Goal: Find contact information: Find contact information

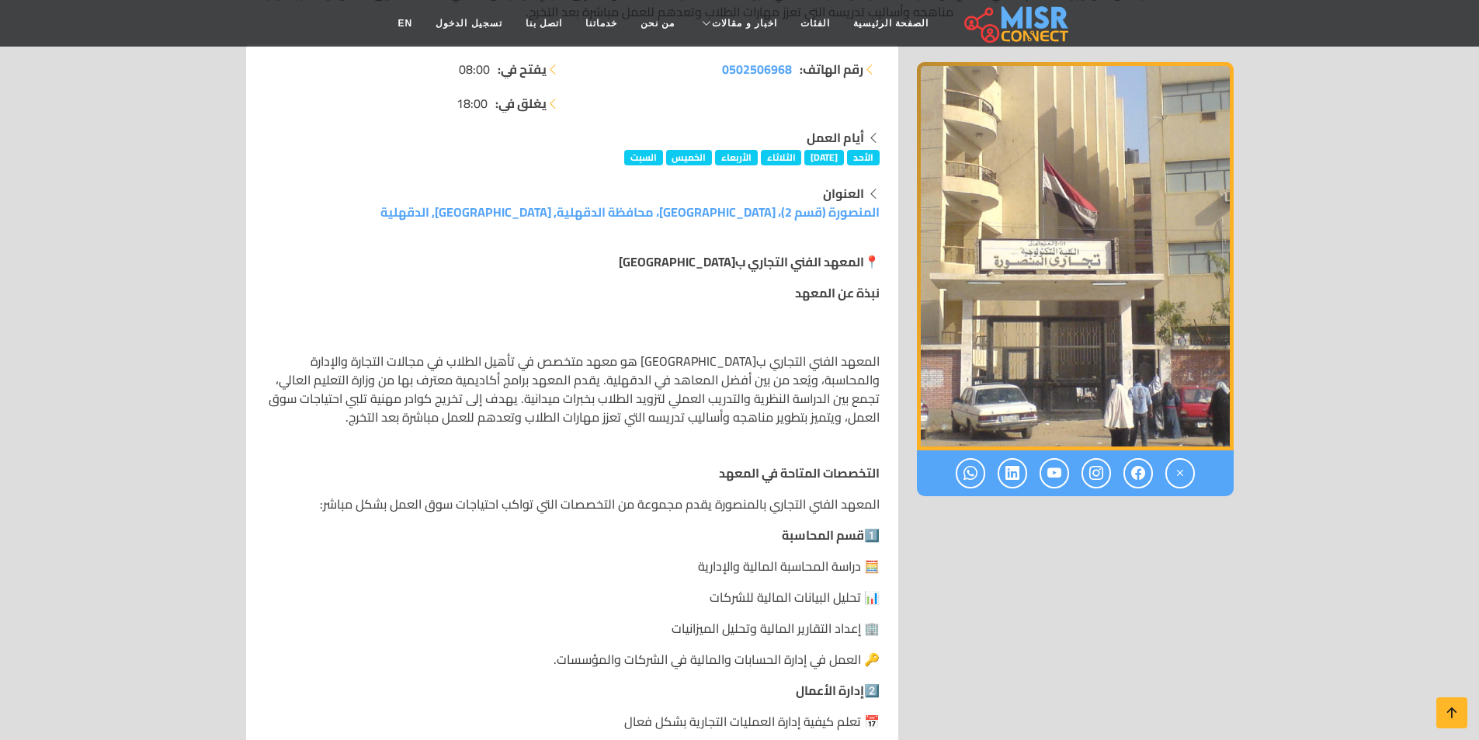
scroll to position [311, 0]
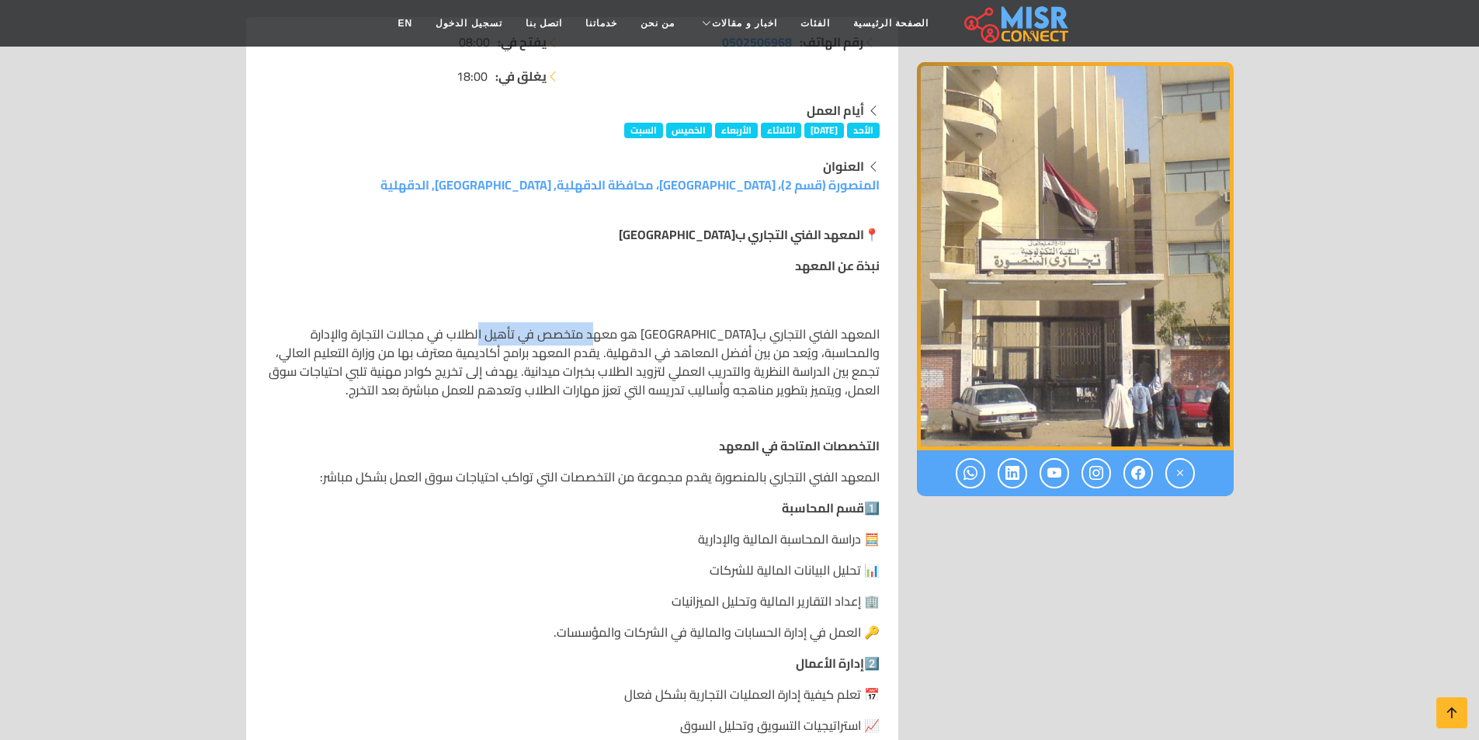
drag, startPoint x: 593, startPoint y: 335, endPoint x: 498, endPoint y: 336, distance: 94.8
click at [499, 336] on p "المعهد الفني التجاري ب[GEOGRAPHIC_DATA] هو معهد متخصص في تأهيل الطلاب في مجالات…" at bounding box center [572, 362] width 615 height 75
click at [542, 432] on div "المعهد الفني التجاري ب[GEOGRAPHIC_DATA] هو معهد متخصص في تأهيل الطلاب في مجالات…" at bounding box center [572, 361] width 615 height 149
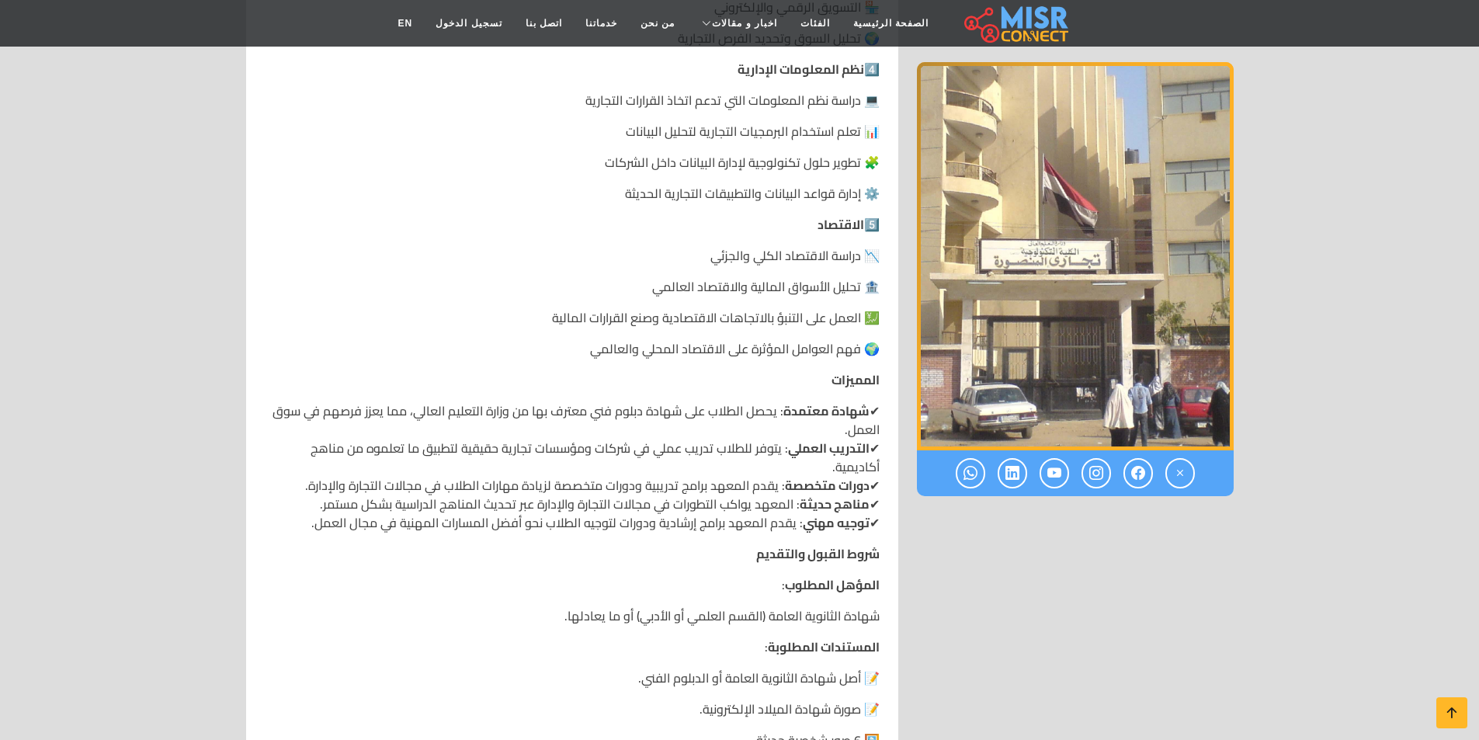
scroll to position [1243, 0]
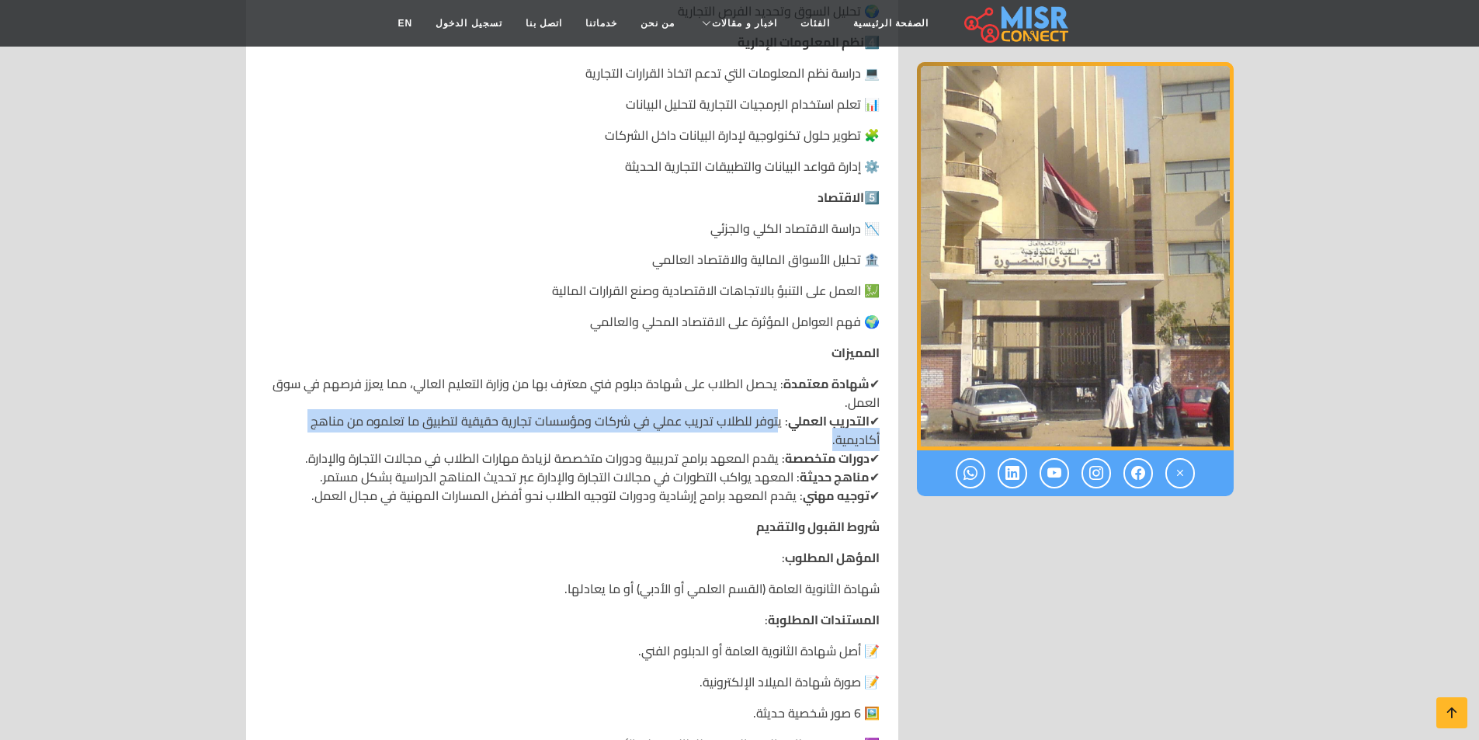
drag, startPoint x: 777, startPoint y: 423, endPoint x: 588, endPoint y: 433, distance: 189.0
click at [588, 433] on p "✔ شهادة معتمدة : يحصل الطلاب على شهادة دبلوم فني معترف بها من وزارة التعليم الع…" at bounding box center [572, 439] width 615 height 130
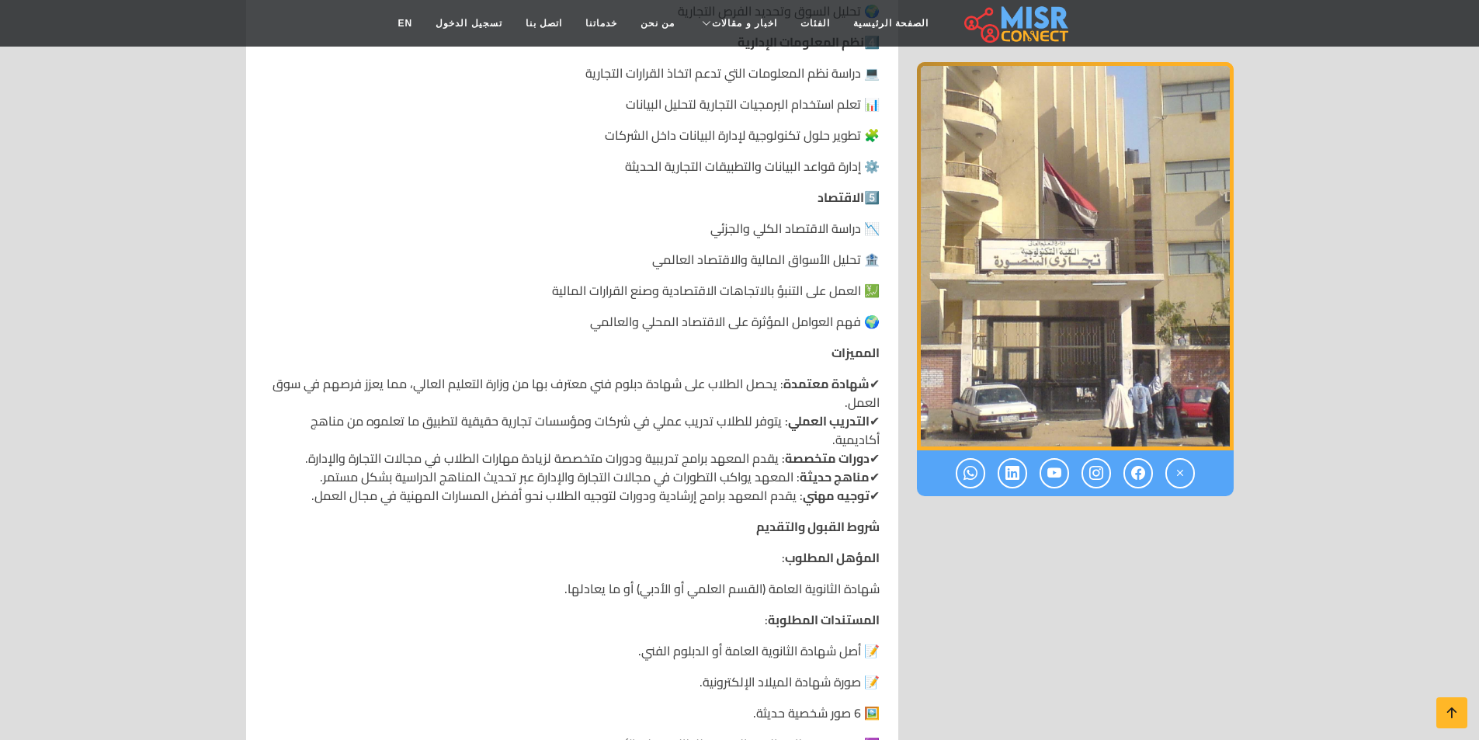
click at [662, 441] on p "✔ شهادة معتمدة : يحصل الطلاب على شهادة دبلوم فني معترف بها من وزارة التعليم الع…" at bounding box center [572, 439] width 615 height 130
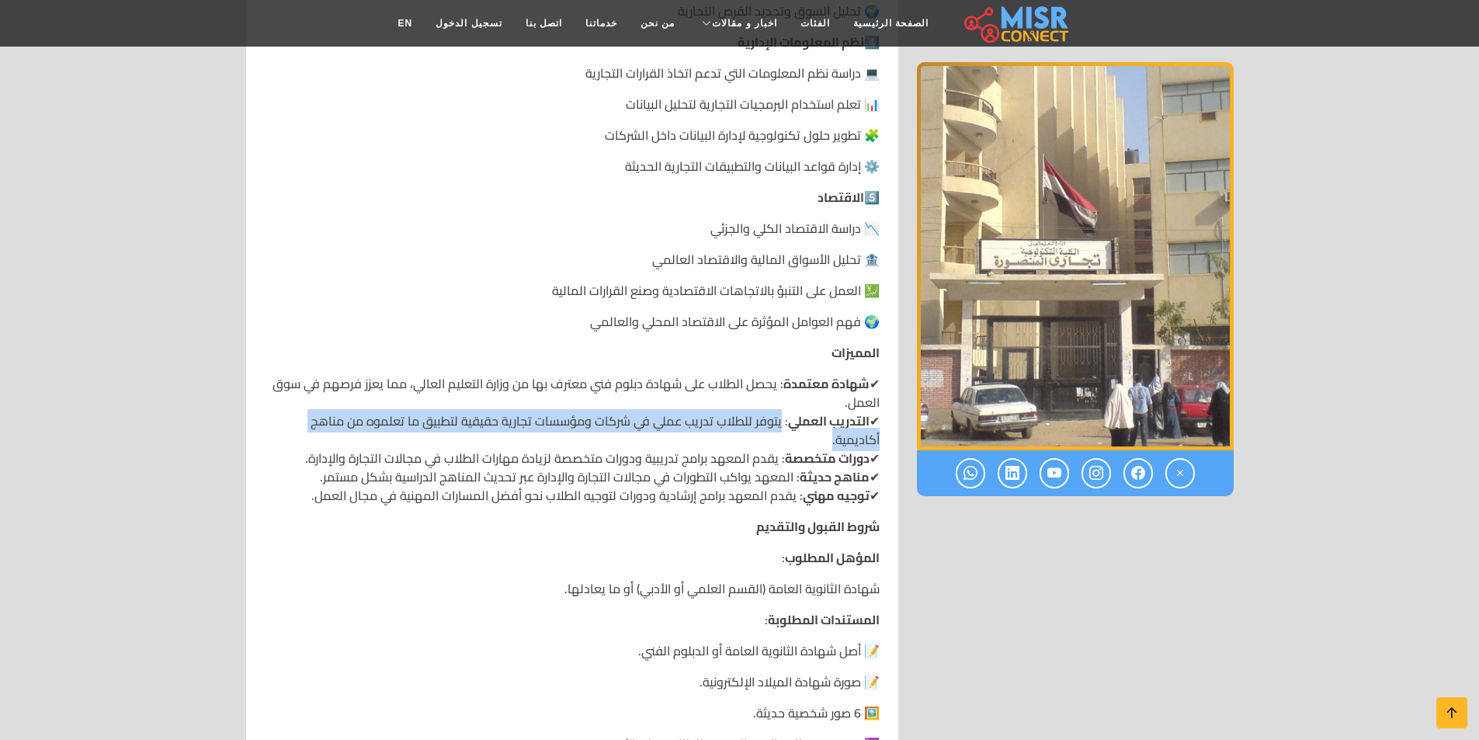
drag, startPoint x: 779, startPoint y: 421, endPoint x: 298, endPoint y: 433, distance: 480.9
click at [298, 433] on p "✔ شهادة معتمدة : يحصل الطلاب على شهادة دبلوم فني معترف بها من وزارة التعليم الع…" at bounding box center [572, 439] width 615 height 130
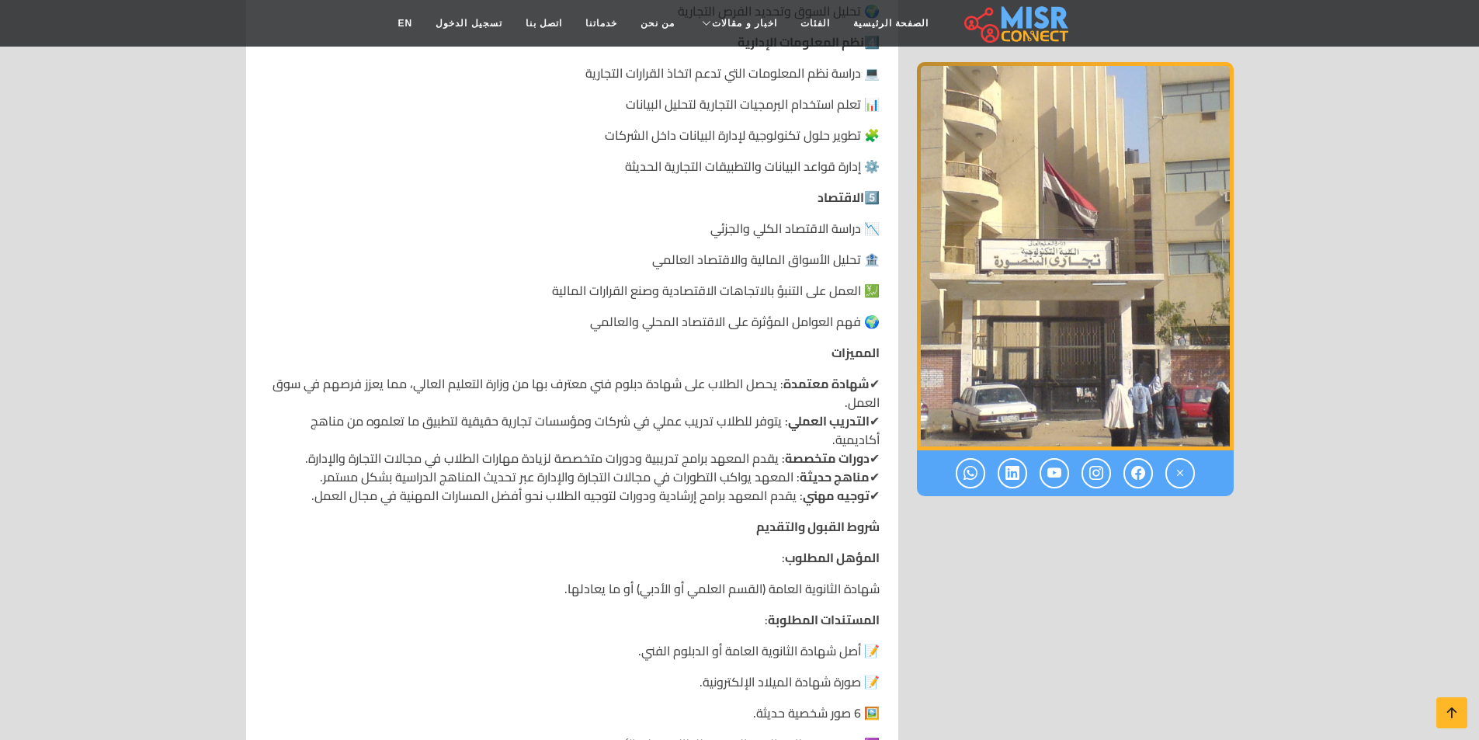
click at [417, 444] on p "✔ شهادة معتمدة : يحصل الطلاب على شهادة دبلوم فني معترف بها من وزارة التعليم الع…" at bounding box center [572, 439] width 615 height 130
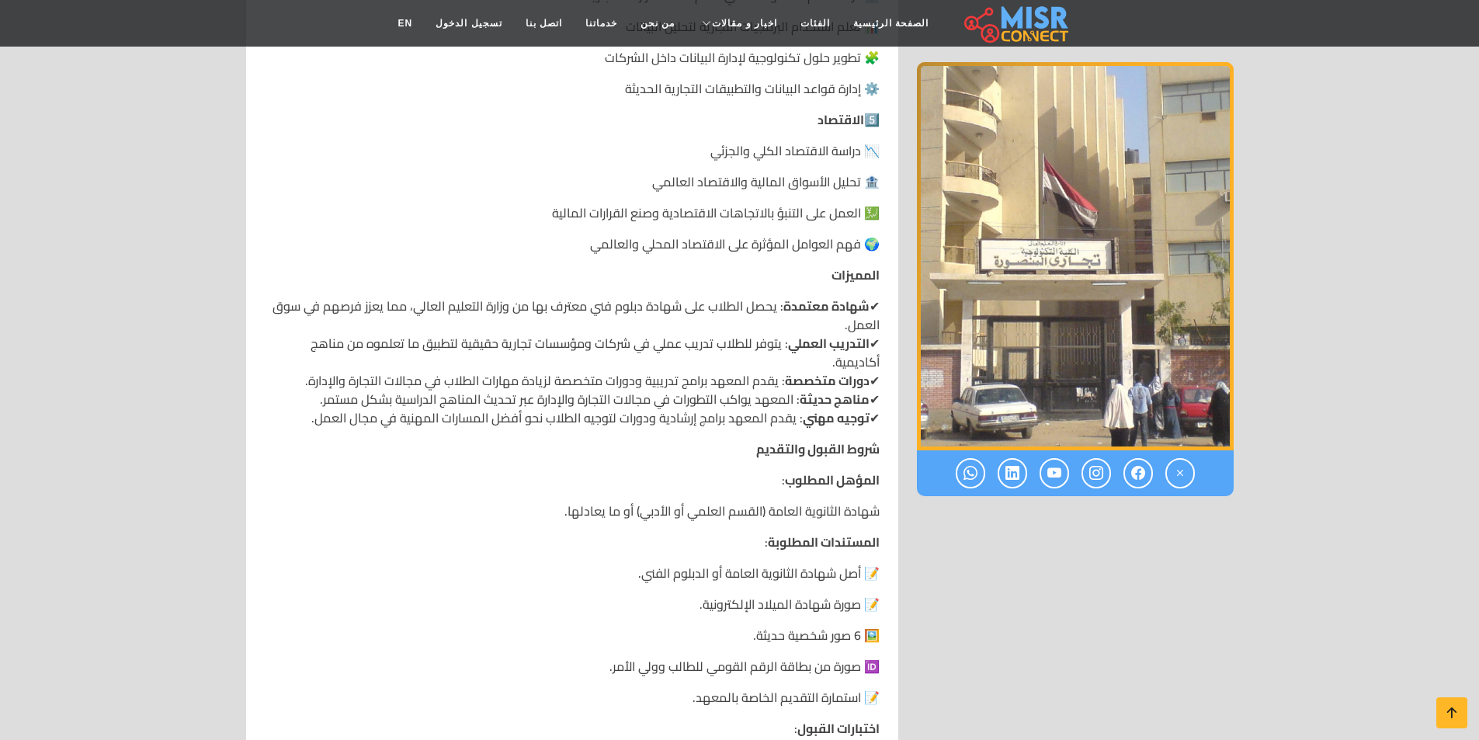
scroll to position [1398, 0]
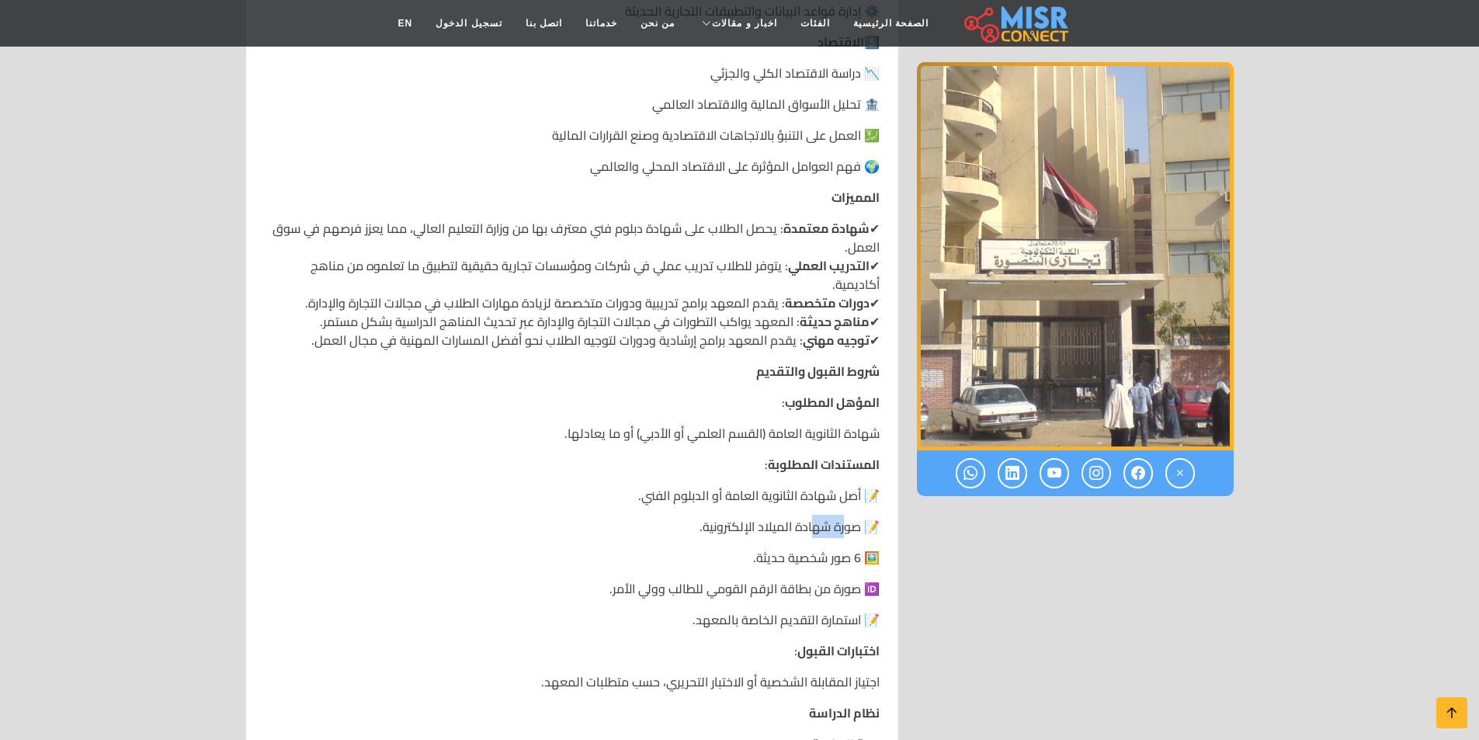
drag, startPoint x: 843, startPoint y: 531, endPoint x: 794, endPoint y: 532, distance: 48.2
click at [795, 532] on p "📝 صورة شهادة الميلاد الإلكترونية." at bounding box center [572, 526] width 615 height 19
click at [673, 541] on div "📍 المعهد الفني التجاري بالمنصورة نبذة عن المعهد المعهد الفني التجاري ب[GEOGRAPH…" at bounding box center [573, 306] width 634 height 2361
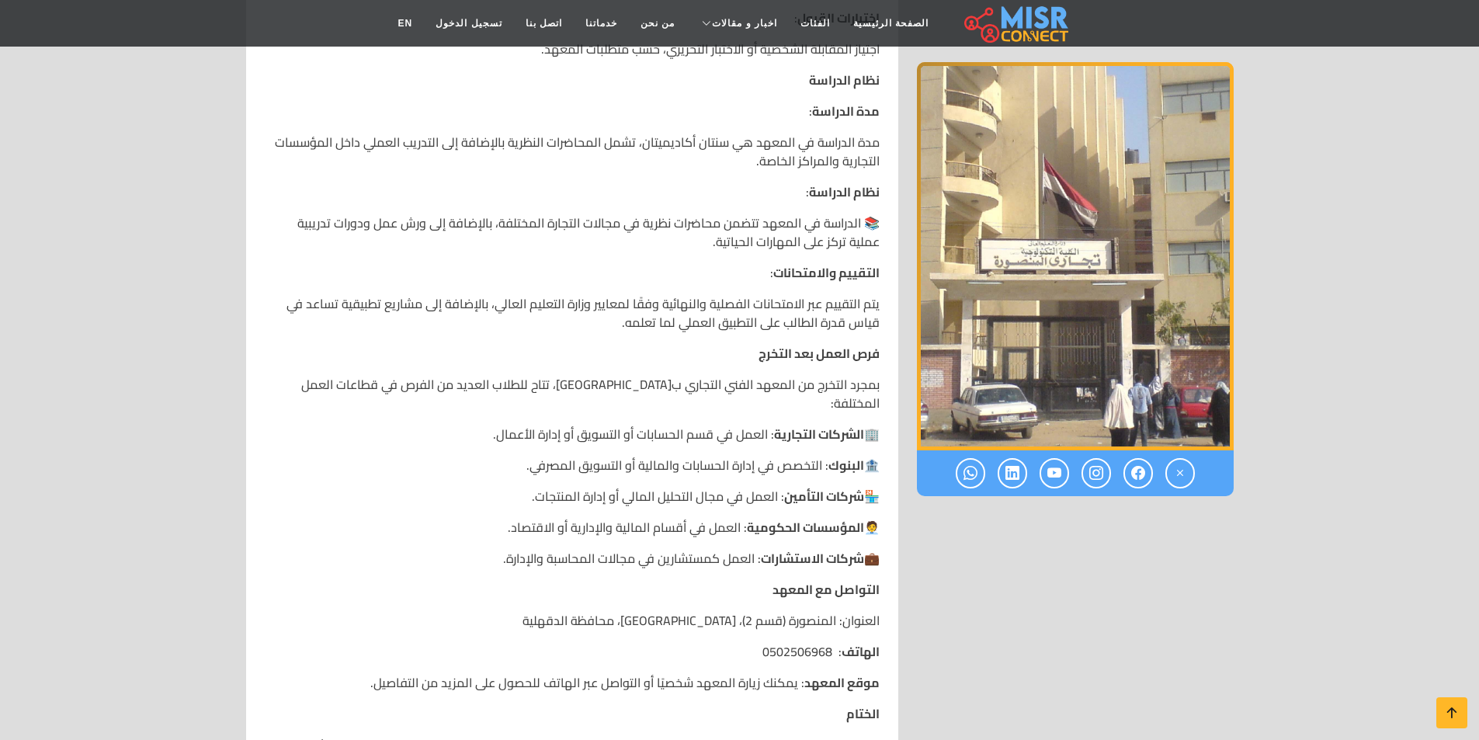
scroll to position [1942, 0]
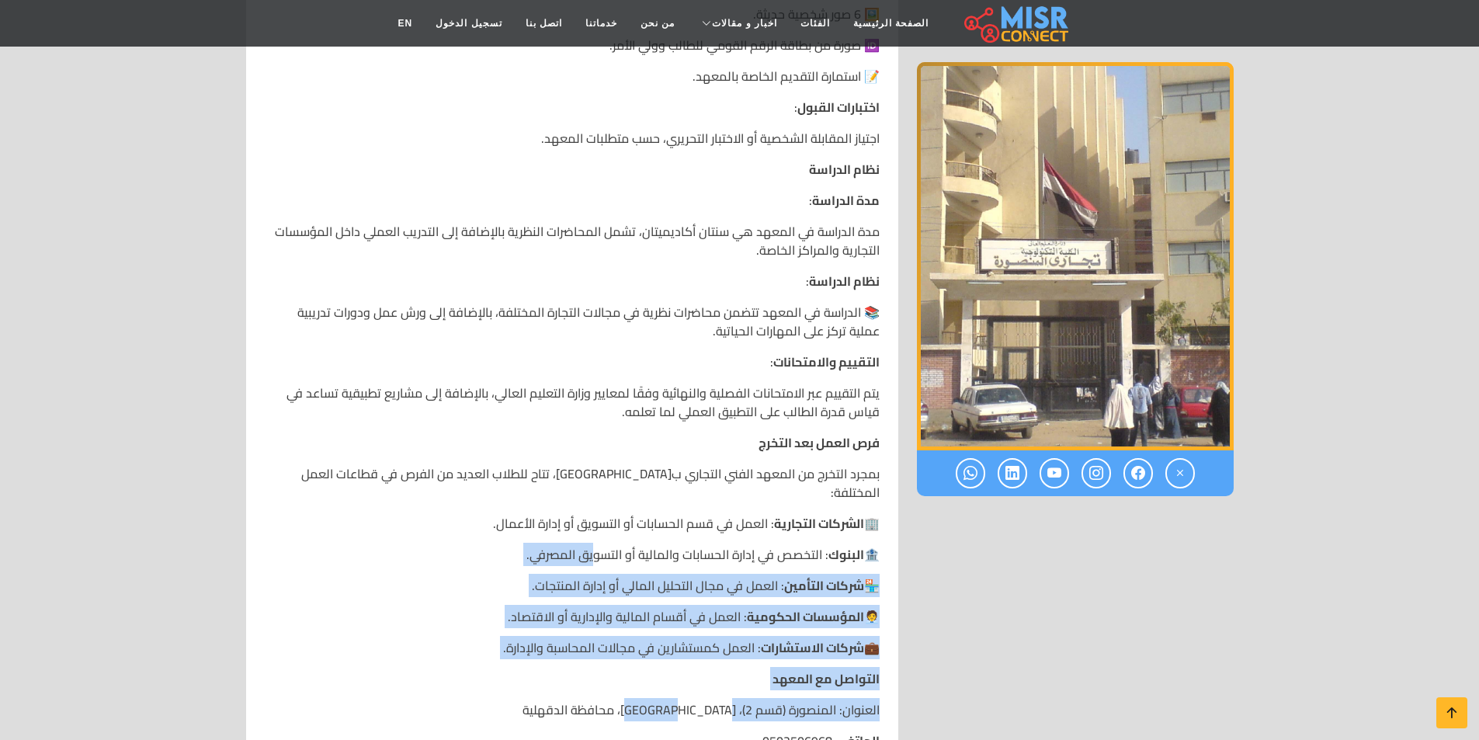
drag, startPoint x: 691, startPoint y: 671, endPoint x: 725, endPoint y: 738, distance: 74.7
click at [450, 545] on p "🏦 البنوك : التخصص في إدارة الحسابات والمالية أو التسويق المصرفي." at bounding box center [572, 554] width 615 height 19
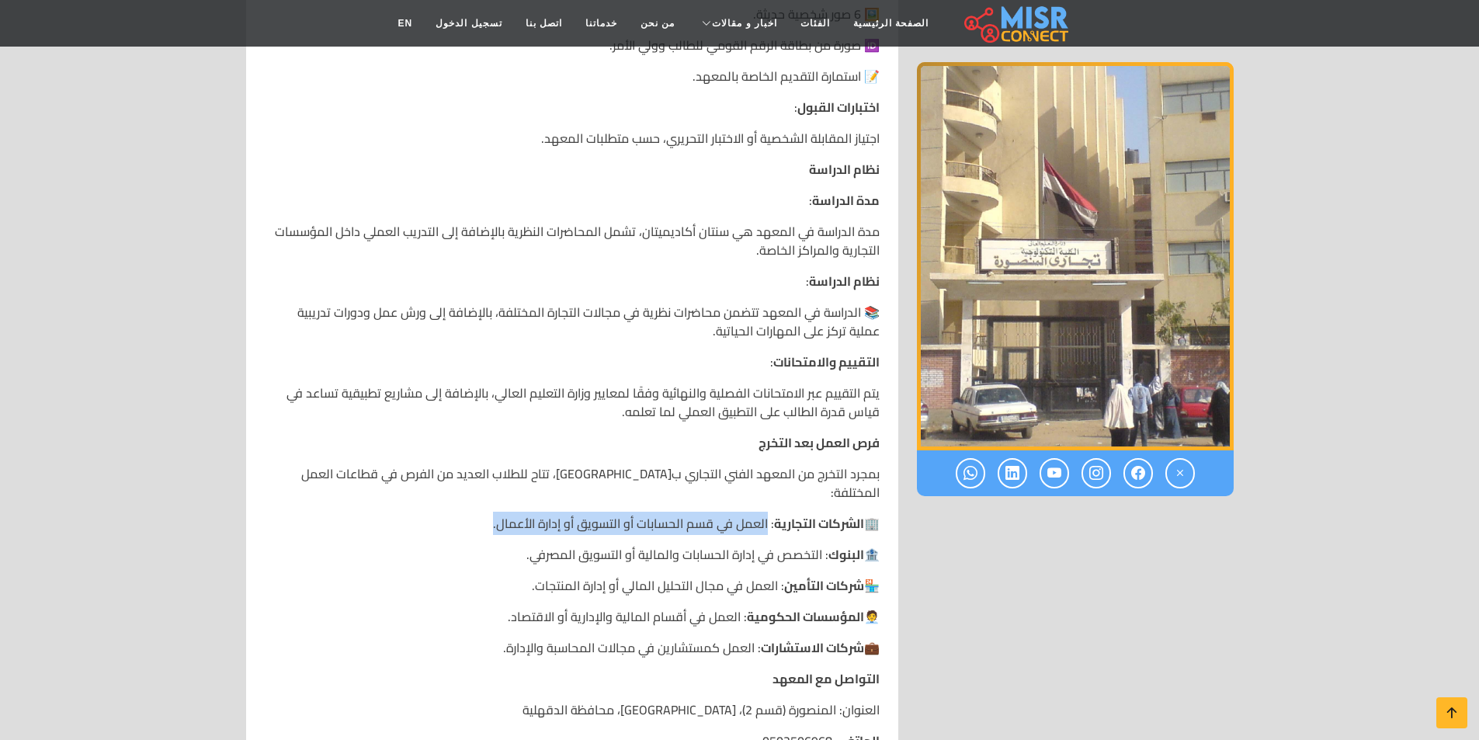
drag, startPoint x: 763, startPoint y: 502, endPoint x: 469, endPoint y: 486, distance: 294.0
drag, startPoint x: 821, startPoint y: 536, endPoint x: 543, endPoint y: 516, distance: 278.8
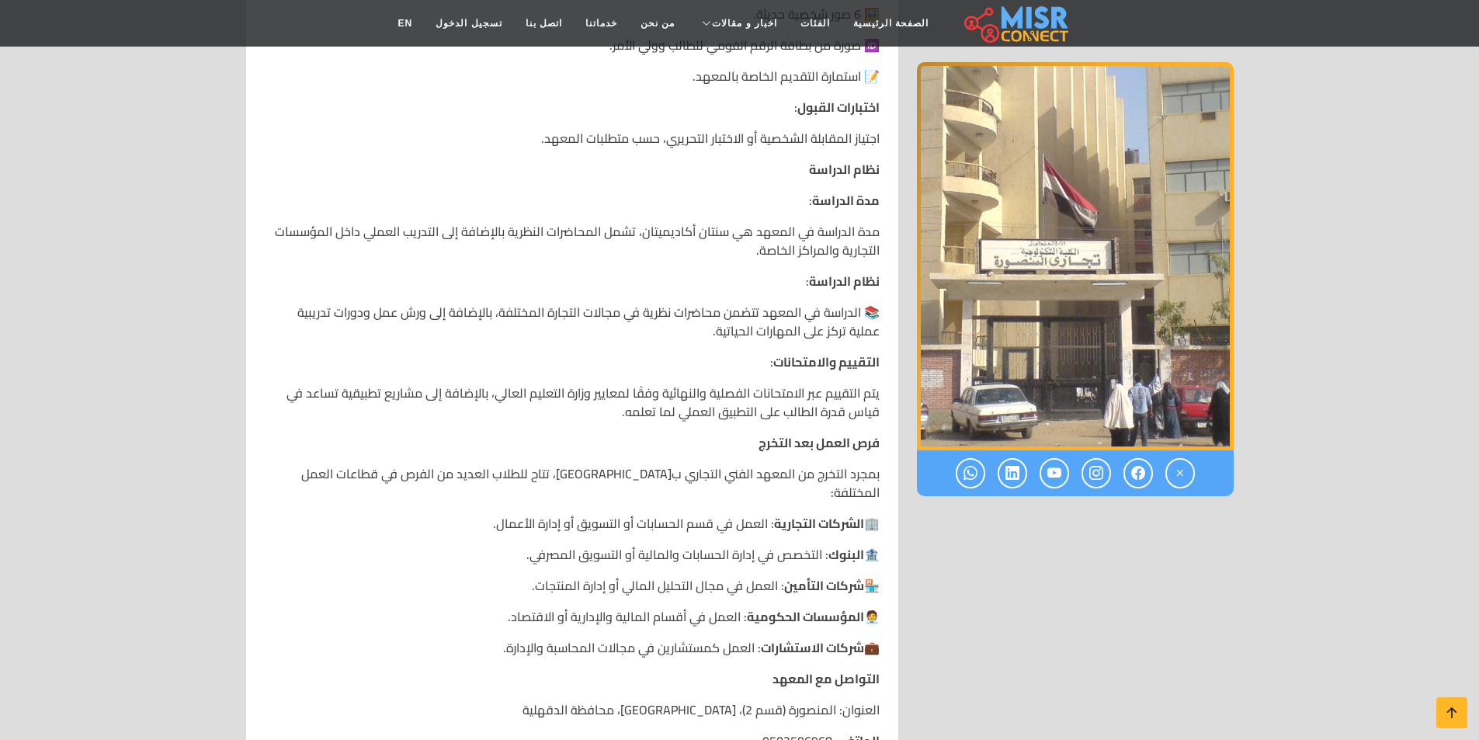
click at [777, 576] on p "🏪 شركات التأمين : العمل في مجال التحليل المالي أو إدارة المنتجات." at bounding box center [572, 585] width 615 height 19
drag, startPoint x: 709, startPoint y: 598, endPoint x: 607, endPoint y: 603, distance: 101.9
click at [589, 607] on p "🧑‍💼 المؤسسات الحكومية : العمل في أقسام المالية والإدارية أو الاقتصاد." at bounding box center [572, 616] width 615 height 19
click at [762, 636] on strong "شركات الاستشارات" at bounding box center [812, 647] width 103 height 23
drag, startPoint x: 745, startPoint y: 629, endPoint x: 592, endPoint y: 610, distance: 154.1
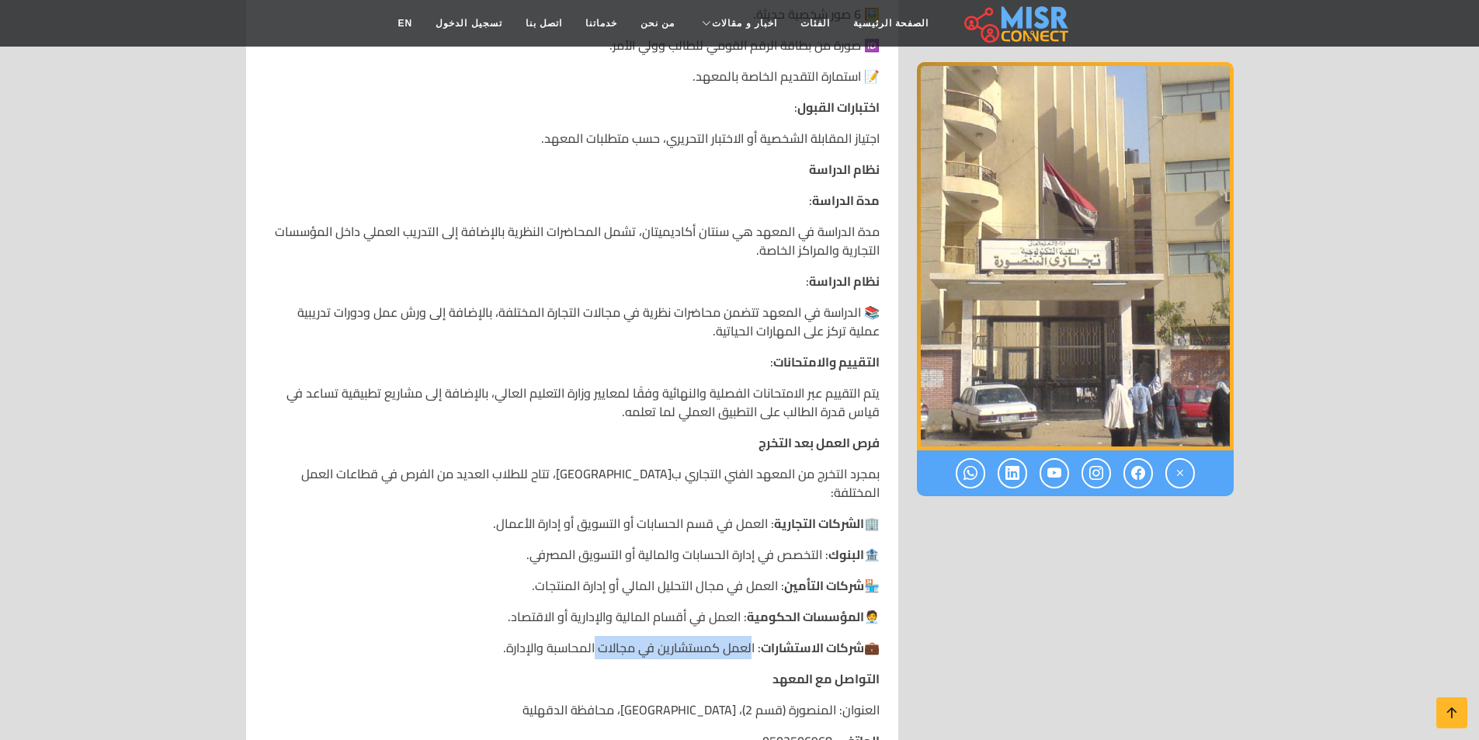
click at [690, 669] on p "التواصل مع المعهد" at bounding box center [572, 678] width 615 height 19
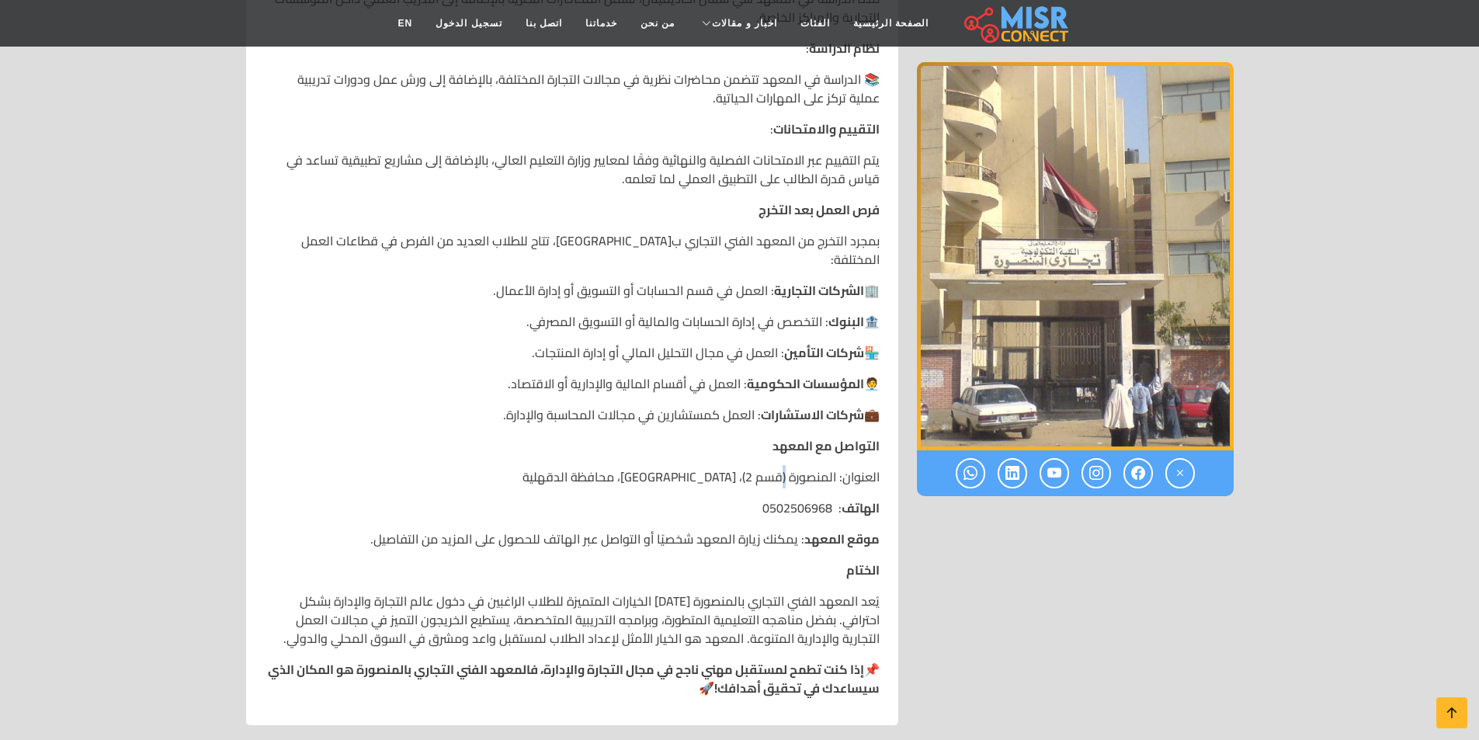
drag, startPoint x: 784, startPoint y: 454, endPoint x: 793, endPoint y: 463, distance: 12.6
click at [781, 468] on p "العنوان: المنصورة (قسم 2)، [GEOGRAPHIC_DATA]، محافظة الدقهلية" at bounding box center [572, 477] width 615 height 19
click at [827, 499] on p "الهاتف : 0502506968" at bounding box center [572, 508] width 615 height 19
click at [833, 499] on p "الهاتف : 0502506968" at bounding box center [572, 508] width 615 height 19
drag, startPoint x: 805, startPoint y: 516, endPoint x: 794, endPoint y: 517, distance: 11.0
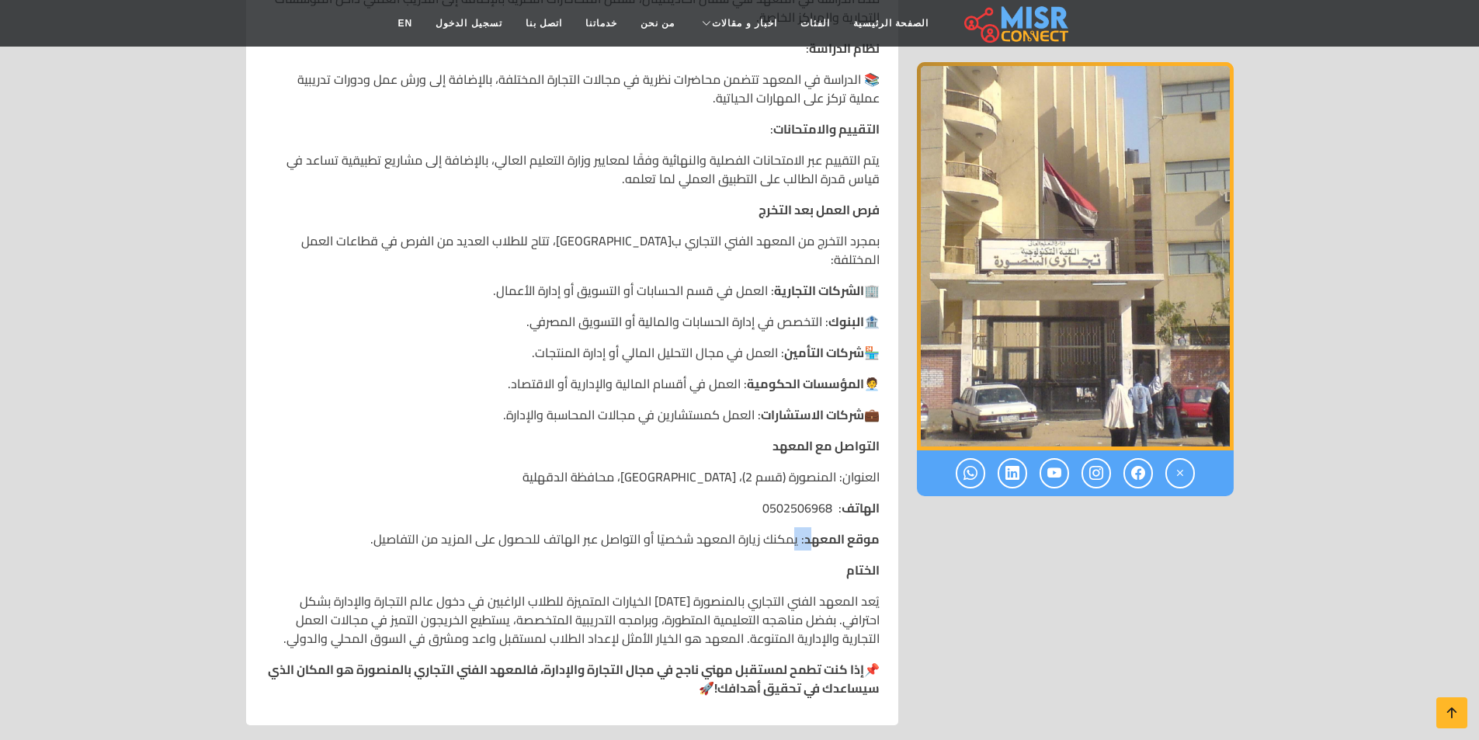
click at [794, 530] on p "موقع المعهد : يمكنك زيارة المعهد شخصيًا أو التواصل عبر الهاتف للحصول على المزيد…" at bounding box center [572, 539] width 615 height 19
click at [736, 561] on p "الختام" at bounding box center [572, 570] width 615 height 19
drag, startPoint x: 830, startPoint y: 488, endPoint x: 819, endPoint y: 489, distance: 11.0
click at [739, 499] on p "الهاتف : 0502506968" at bounding box center [572, 508] width 615 height 19
copy p "0502506968"
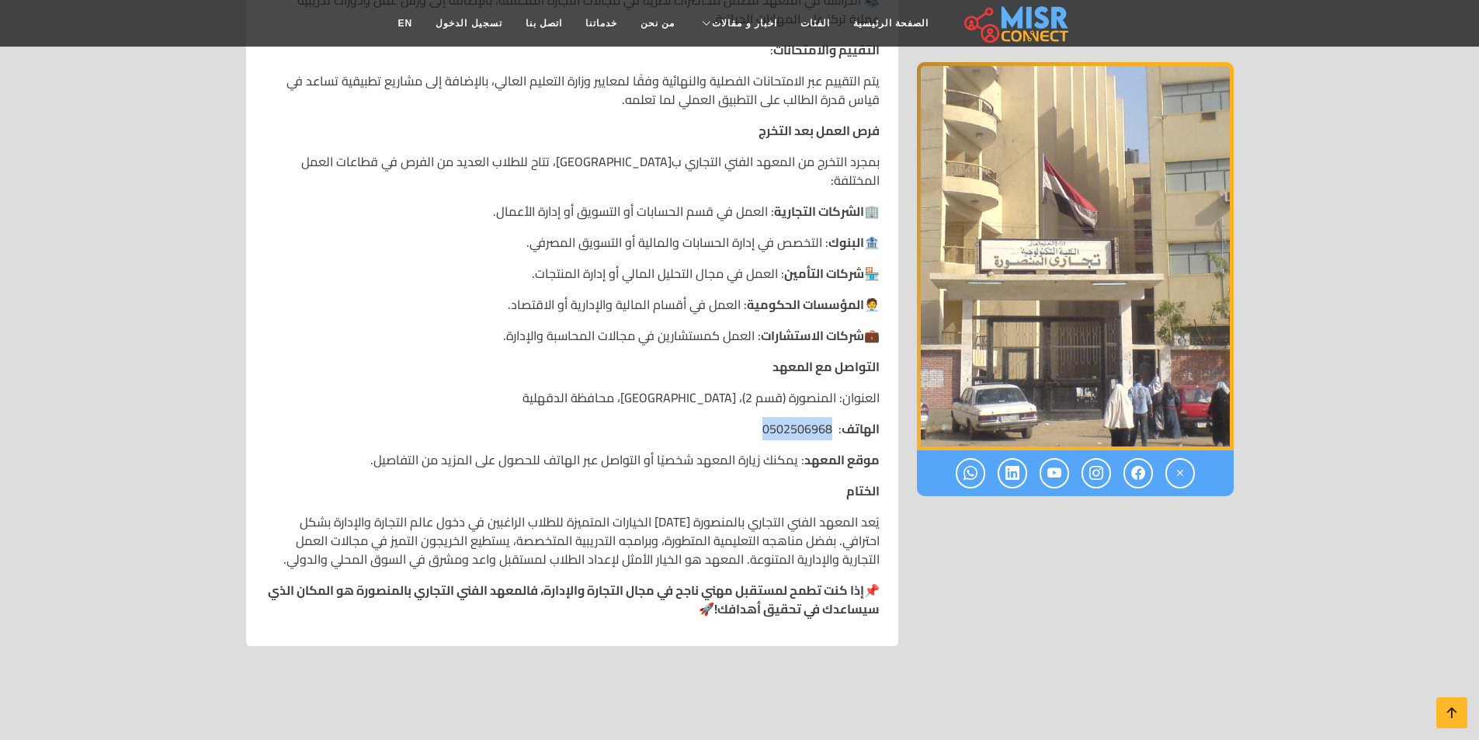
scroll to position [2330, 0]
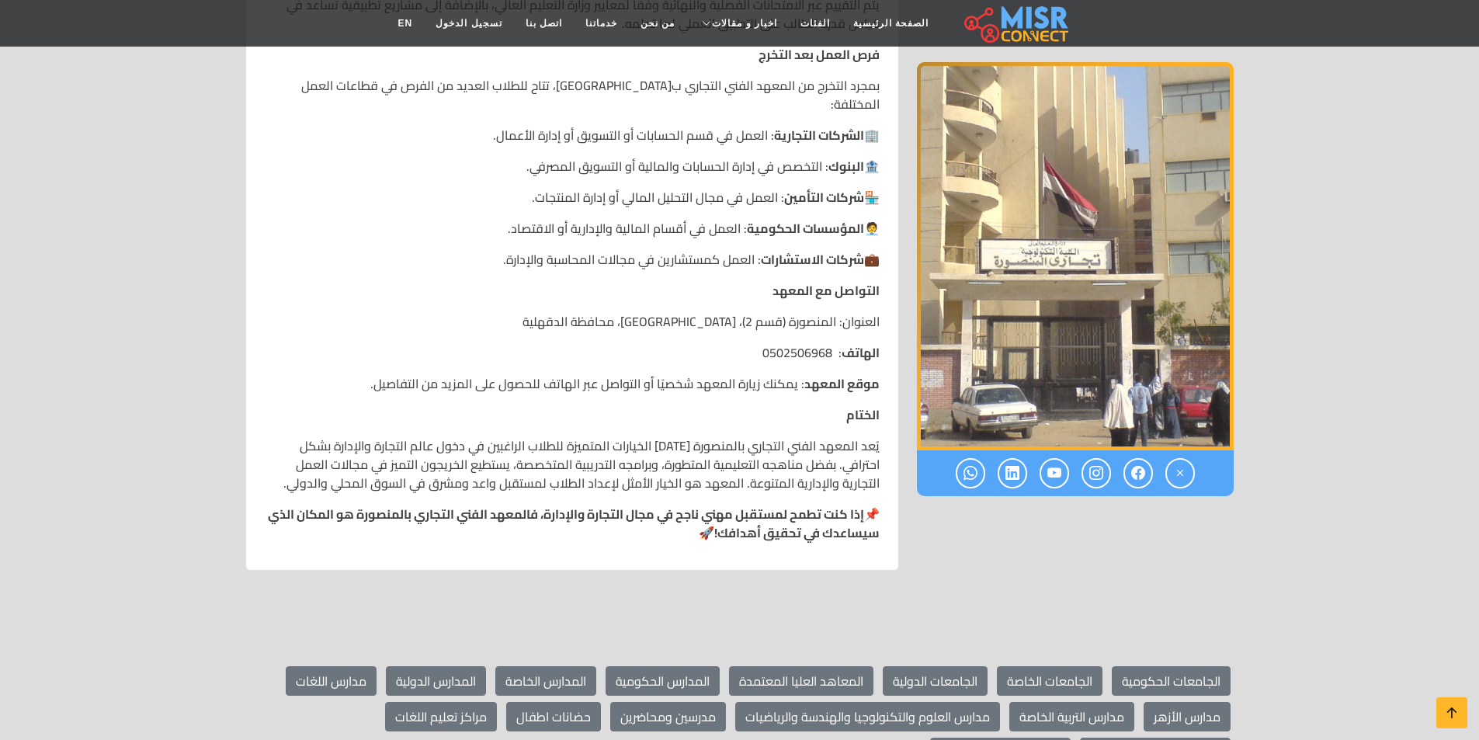
click at [715, 520] on strong "إذا كنت تطمح لمستقبل مهني ناجح في مجال التجارة والإدارة، فالمعهد الفني التجاري …" at bounding box center [574, 523] width 612 height 42
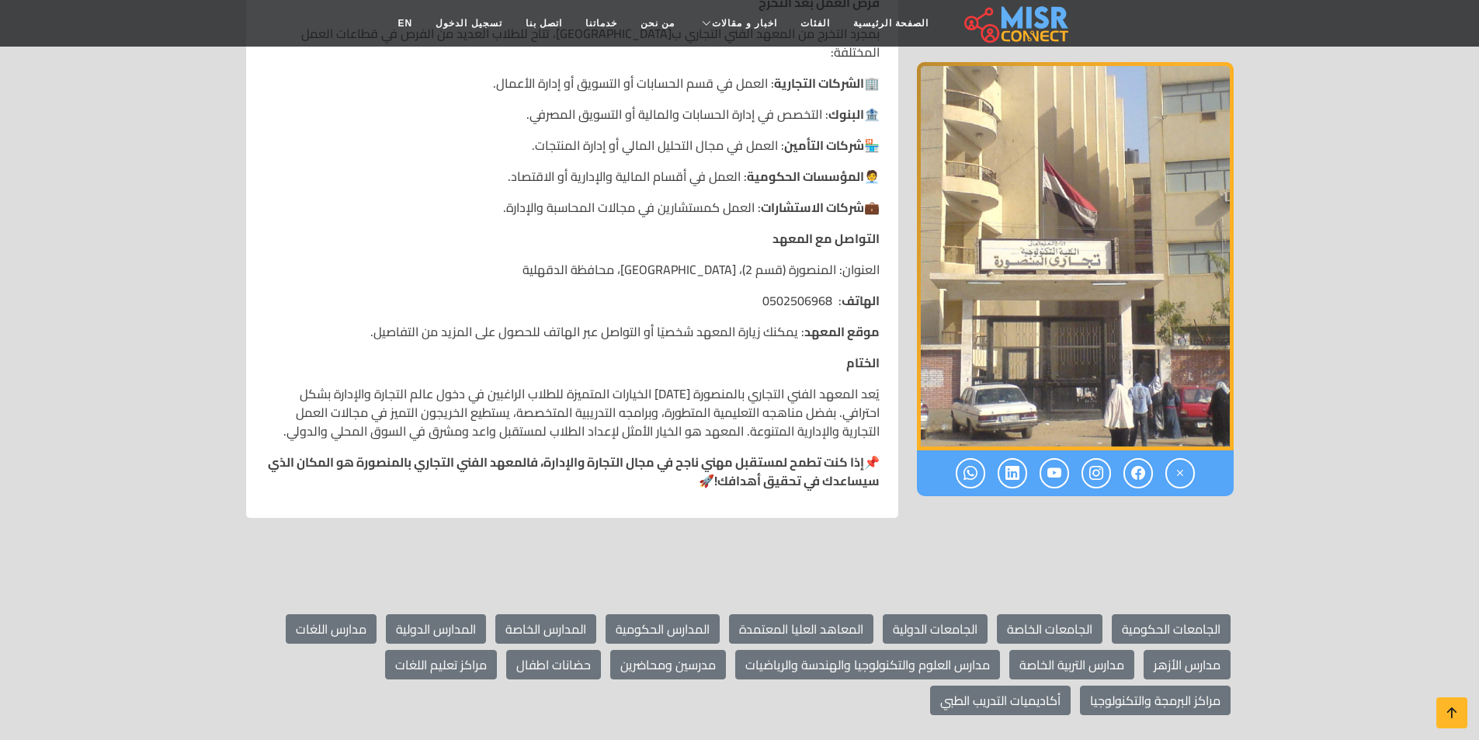
scroll to position [2408, 0]
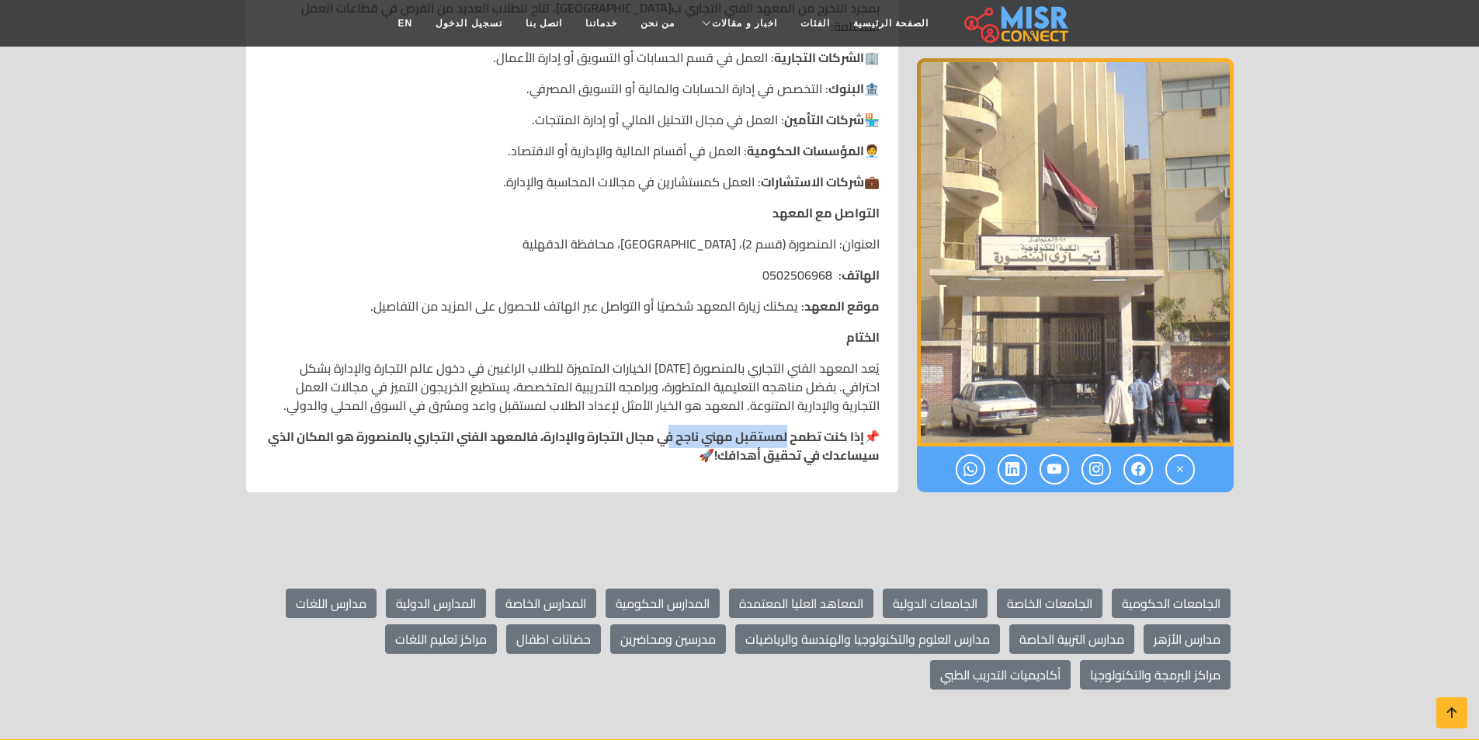
drag, startPoint x: 762, startPoint y: 417, endPoint x: 653, endPoint y: 425, distance: 109.0
click at [654, 425] on strong "إذا كنت تطمح لمستقبل مهني ناجح في مجال التجارة والإدارة، فالمعهد الفني التجاري …" at bounding box center [574, 446] width 612 height 42
click at [603, 436] on p "📌 إذا كنت تطمح لمستقبل مهني ناجح في مجال التجارة والإدارة، فالمعهد الفني التجار…" at bounding box center [572, 445] width 615 height 37
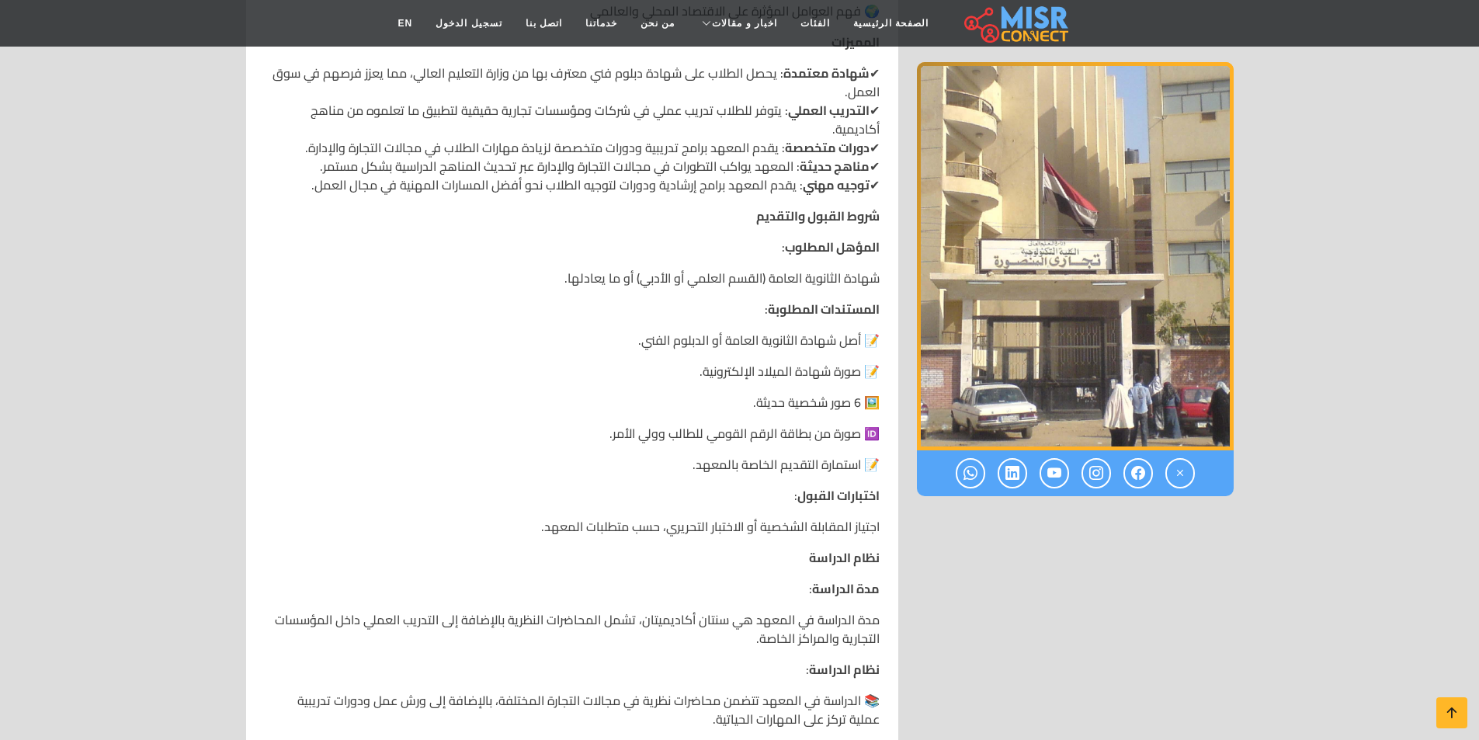
click at [1074, 310] on img "1 / 1" at bounding box center [1075, 256] width 317 height 388
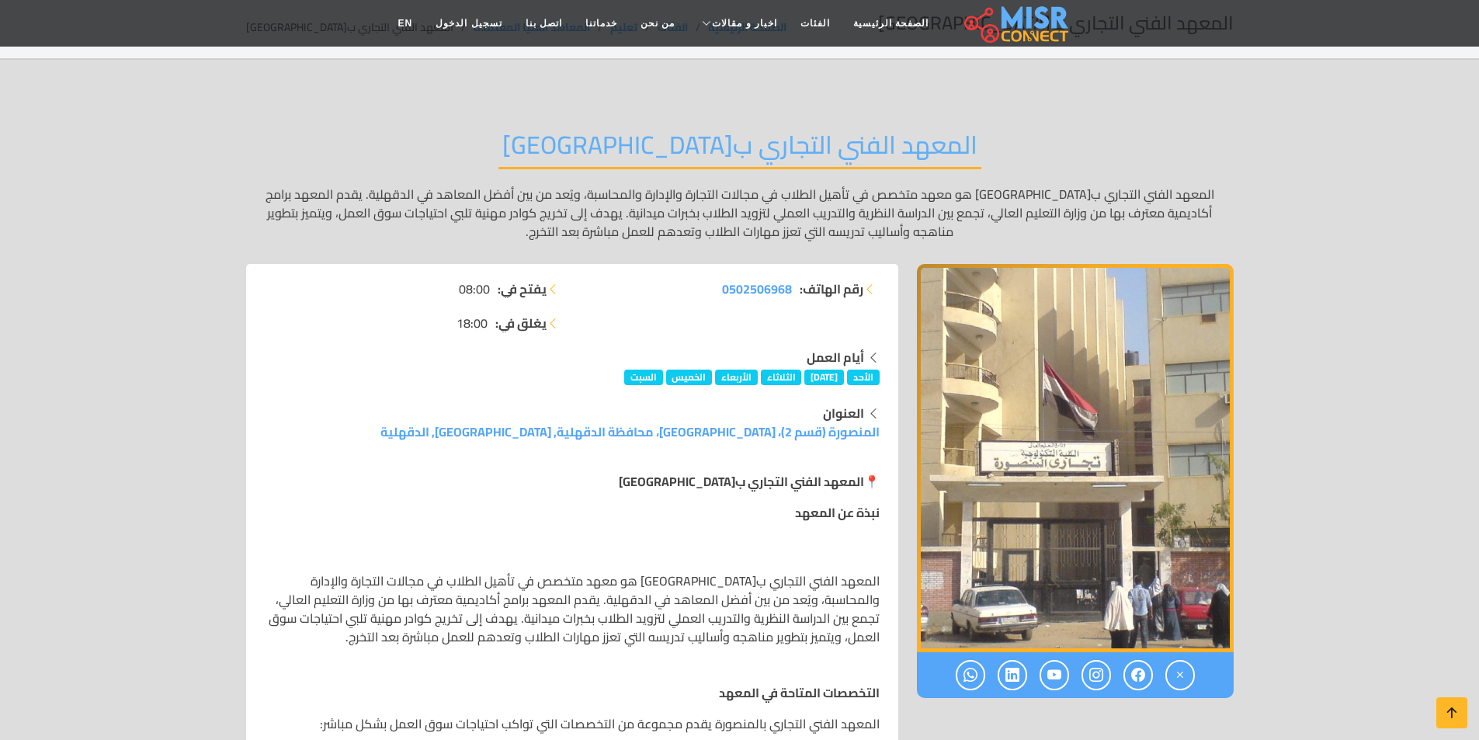
scroll to position [0, 0]
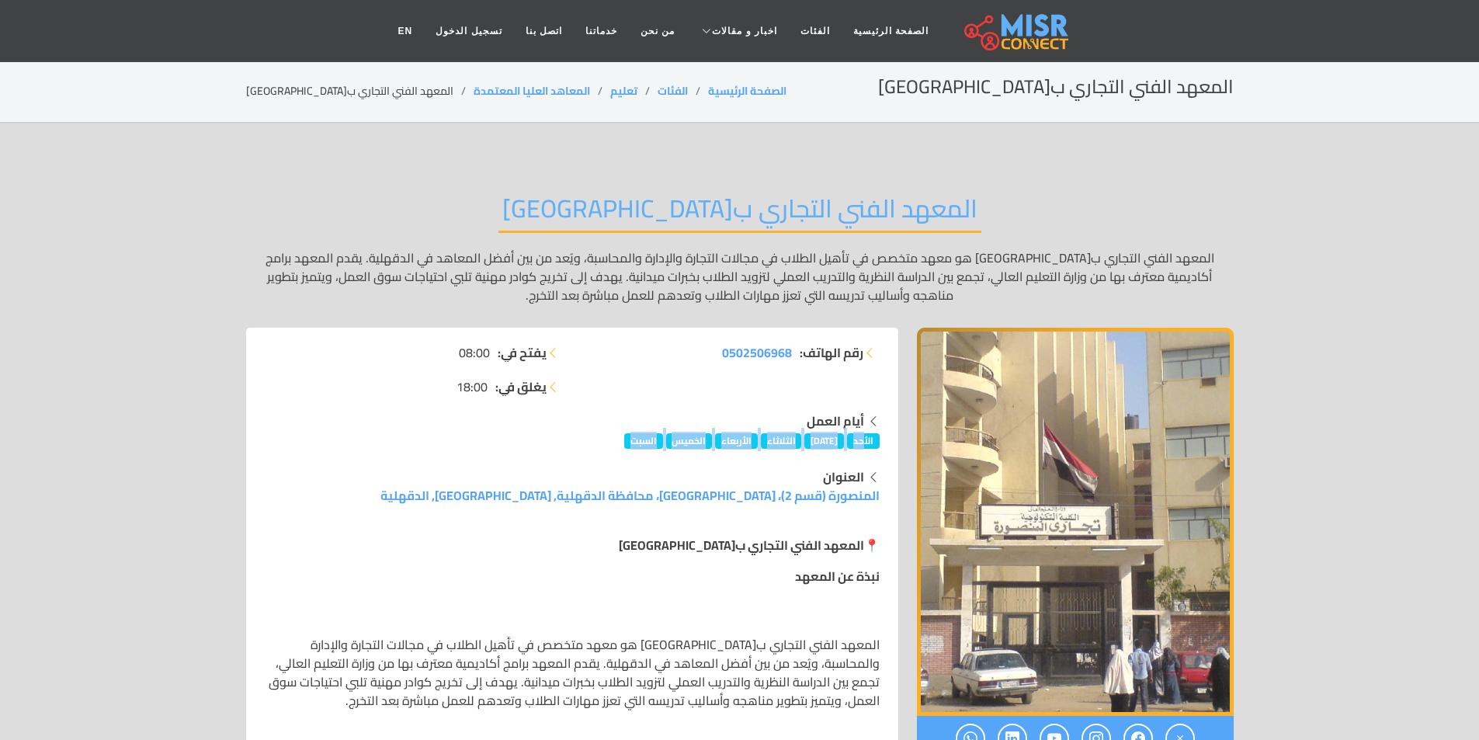
drag, startPoint x: 866, startPoint y: 441, endPoint x: 628, endPoint y: 435, distance: 237.7
click at [628, 436] on div "أيام العمل [DATE] [DATE] [DATE] [DATE] [DATE] [DATE]" at bounding box center [572, 430] width 615 height 37
click at [628, 391] on div "رقم الهاتف: 0502506968" at bounding box center [730, 377] width 317 height 68
click at [778, 353] on span "0502506968" at bounding box center [757, 352] width 70 height 23
click at [775, 356] on span "0502506968" at bounding box center [757, 352] width 70 height 23
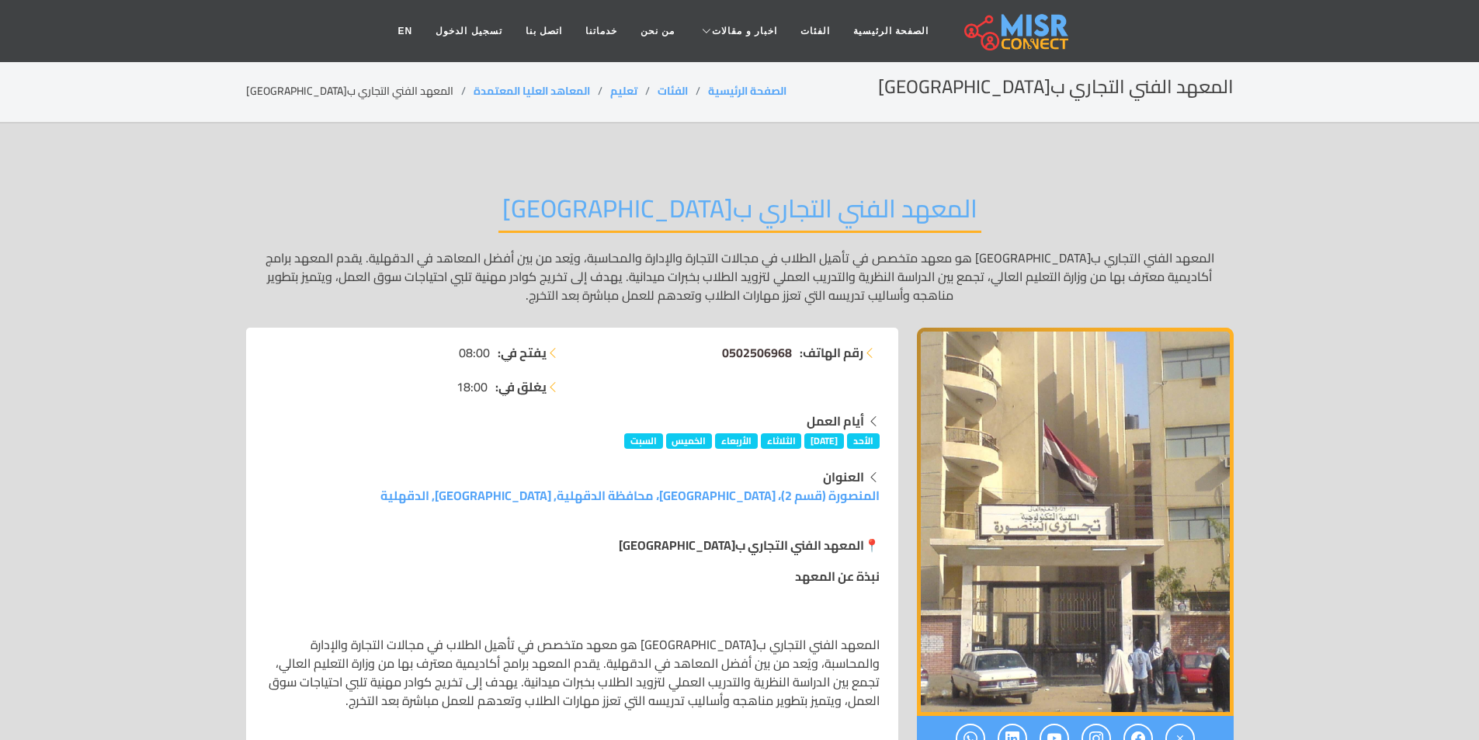
click at [759, 352] on span "0502506968" at bounding box center [757, 352] width 70 height 23
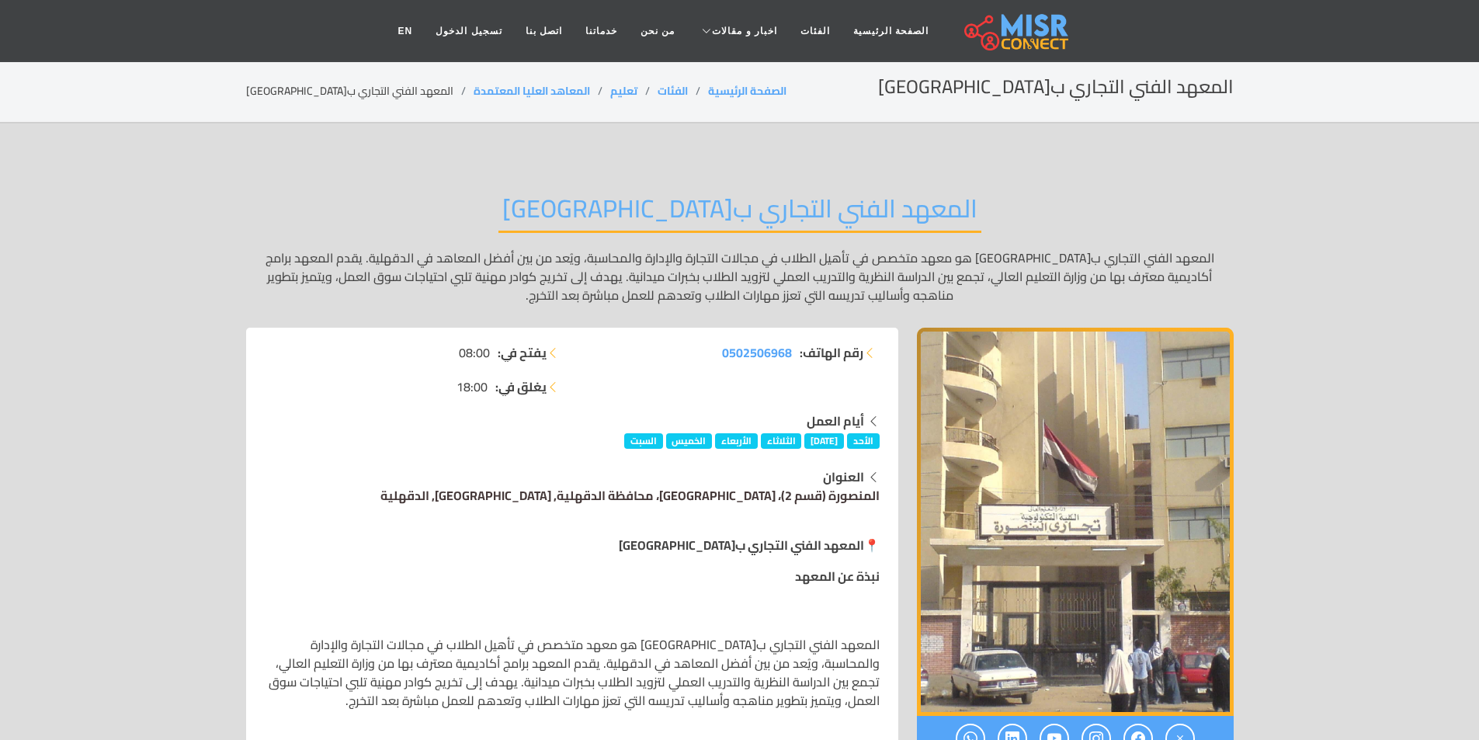
click at [721, 499] on link "المنصورة (قسم 2)، [GEOGRAPHIC_DATA]، محافظة الدقهلية, [GEOGRAPHIC_DATA], الدقهل…" at bounding box center [630, 495] width 499 height 23
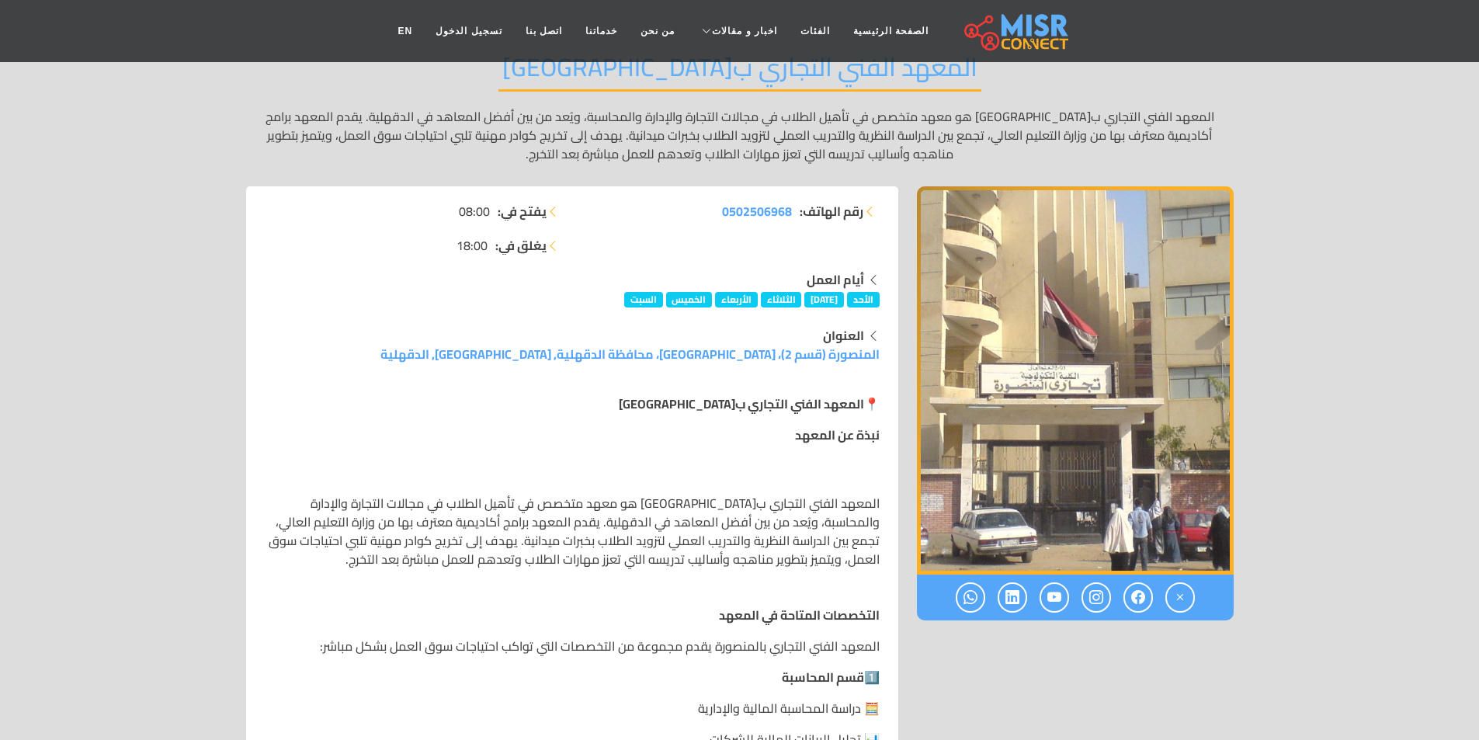
scroll to position [311, 0]
